Goal: Task Accomplishment & Management: Manage account settings

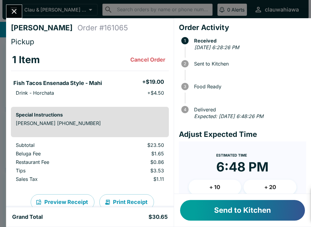
click at [119, 197] on button "Print Receipt" at bounding box center [126, 202] width 55 height 16
click at [14, 15] on icon "Close" at bounding box center [14, 11] width 8 height 8
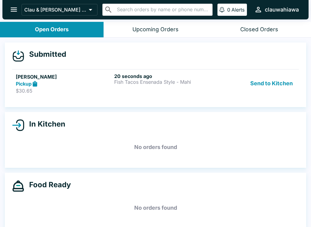
click at [210, 74] on h6 "20 seconds ago" at bounding box center [162, 76] width 96 height 6
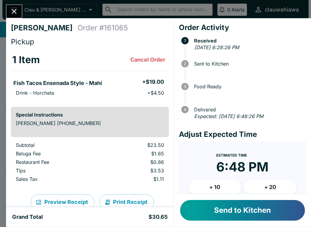
click at [242, 206] on button "Send to Kitchen" at bounding box center [242, 210] width 125 height 21
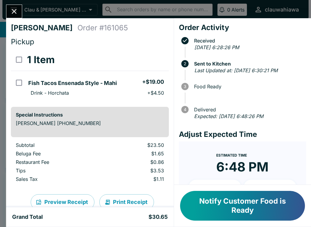
click at [208, 210] on button "Notify Customer Food is Ready" at bounding box center [242, 206] width 125 height 30
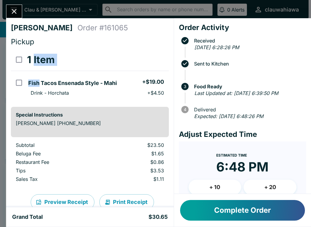
click at [121, 53] on th "1 Item" at bounding box center [97, 60] width 143 height 22
click at [117, 90] on li "Drink - Horchata + $4.50" at bounding box center [97, 93] width 143 height 8
checkbox input "true"
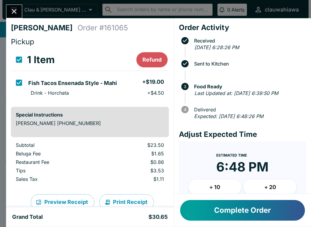
click at [104, 81] on h5 "Fish Tacos Ensenada Style - Mahi" at bounding box center [72, 82] width 89 height 7
checkbox input "false"
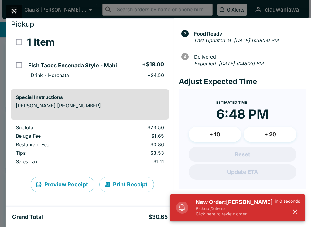
scroll to position [52, 0]
click at [293, 202] on p "in 0 seconds" at bounding box center [286, 200] width 25 height 5
click at [6, 4] on div "[PERSON_NAME] Order # 161065 Pickup 1 Item Fish Tacos Ensenada Style - Mahi + $…" at bounding box center [155, 113] width 311 height 227
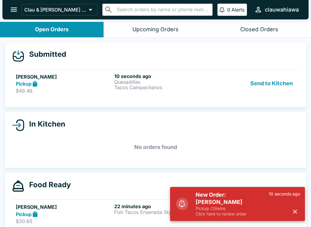
click at [16, 16] on button "open drawer" at bounding box center [13, 9] width 15 height 15
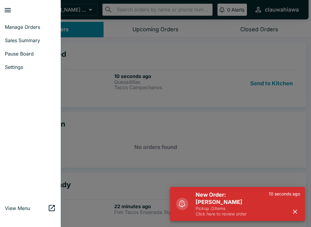
click at [198, 79] on div at bounding box center [155, 113] width 311 height 227
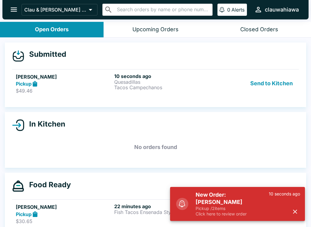
click at [276, 82] on button "Send to Kitchen" at bounding box center [270, 83] width 47 height 21
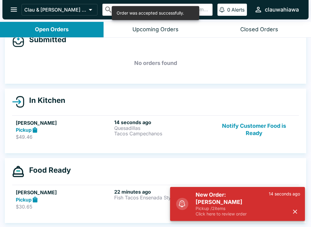
scroll to position [15, 0]
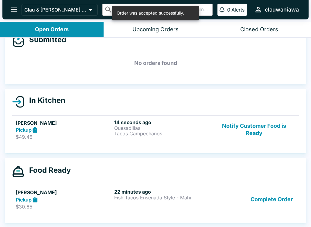
click at [290, 198] on button "Complete Order" at bounding box center [271, 199] width 47 height 21
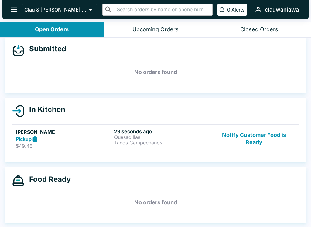
click at [172, 140] on p "Tacos Campechanos" at bounding box center [162, 142] width 96 height 5
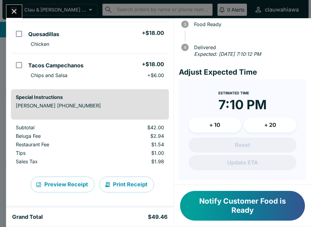
scroll to position [62, 0]
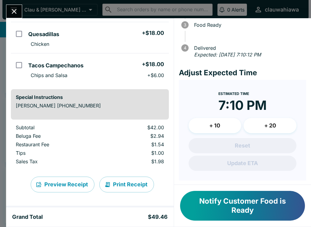
click at [260, 200] on button "Notify Customer Food is Ready" at bounding box center [242, 206] width 125 height 30
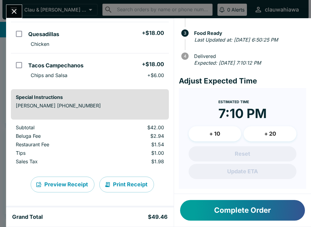
scroll to position [52, 0]
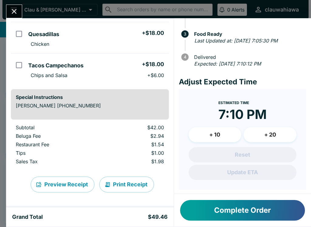
click at [259, 200] on button "Complete Order" at bounding box center [242, 210] width 125 height 21
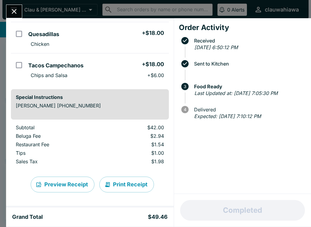
scroll to position [0, 0]
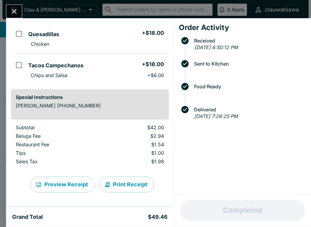
click at [20, 15] on button "Close" at bounding box center [13, 11] width 15 height 13
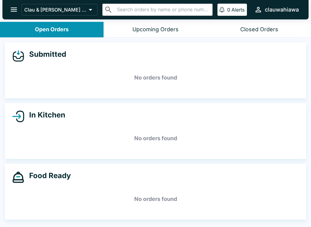
click at [153, 31] on div "Upcoming Orders" at bounding box center [155, 29] width 46 height 7
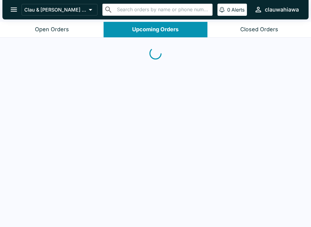
click at [8, 12] on button "open drawer" at bounding box center [13, 9] width 15 height 15
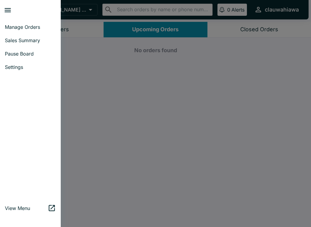
click at [38, 39] on span "Sales Summary" at bounding box center [30, 40] width 51 height 6
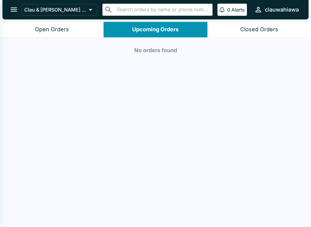
select select "03:00"
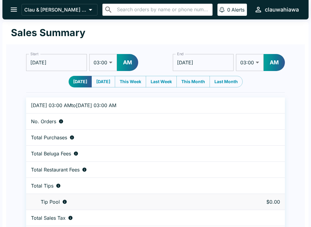
click at [17, 8] on icon "open drawer" at bounding box center [14, 10] width 6 height 4
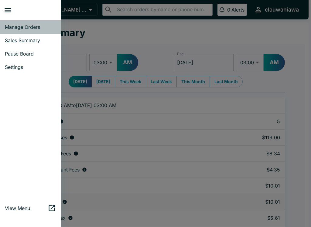
click at [42, 27] on span "Manage Orders" at bounding box center [30, 27] width 51 height 6
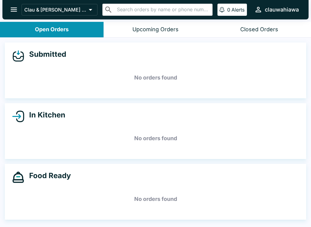
click at [16, 13] on icon "open drawer" at bounding box center [14, 9] width 8 height 8
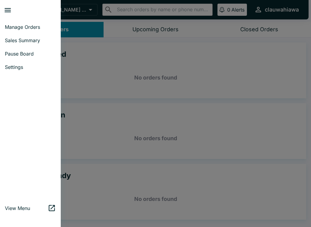
click at [26, 52] on span "Pause Board" at bounding box center [30, 54] width 51 height 6
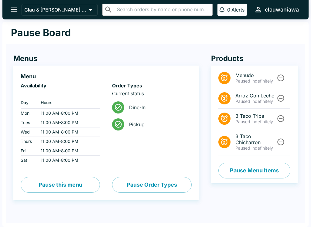
click at [80, 186] on button "Pause this menu" at bounding box center [60, 185] width 79 height 16
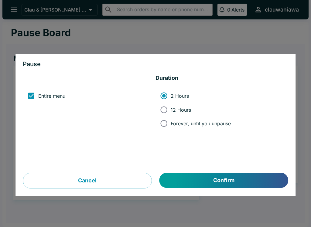
click at [255, 184] on button "Confirm" at bounding box center [223, 180] width 129 height 15
